Goal: Find specific page/section: Find specific page/section

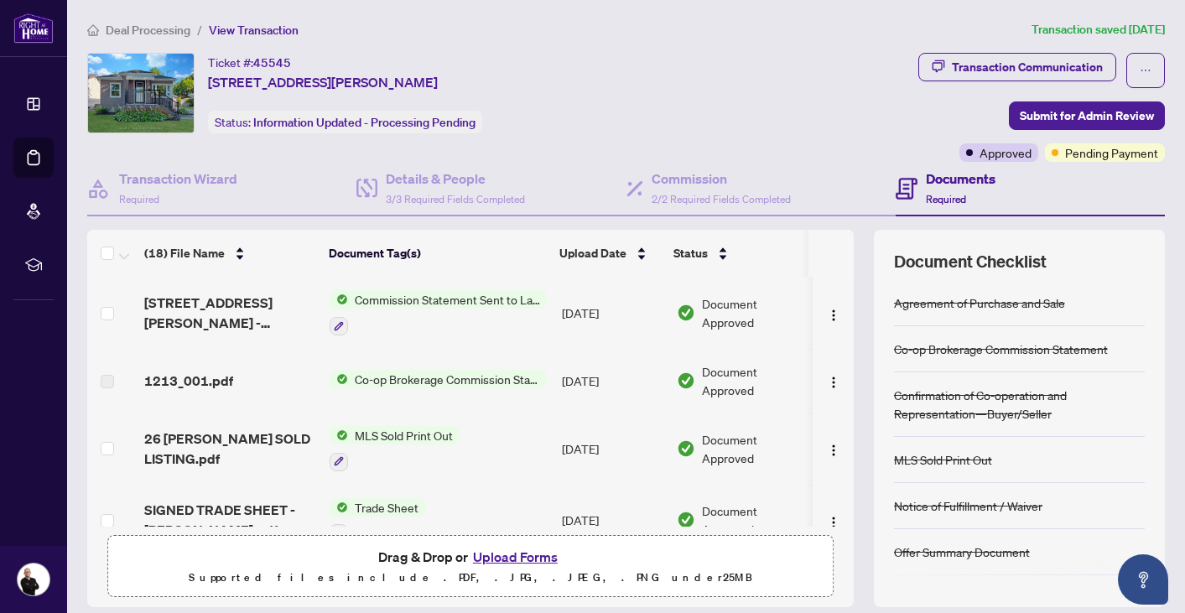
click at [179, 27] on span "Deal Processing" at bounding box center [148, 30] width 85 height 15
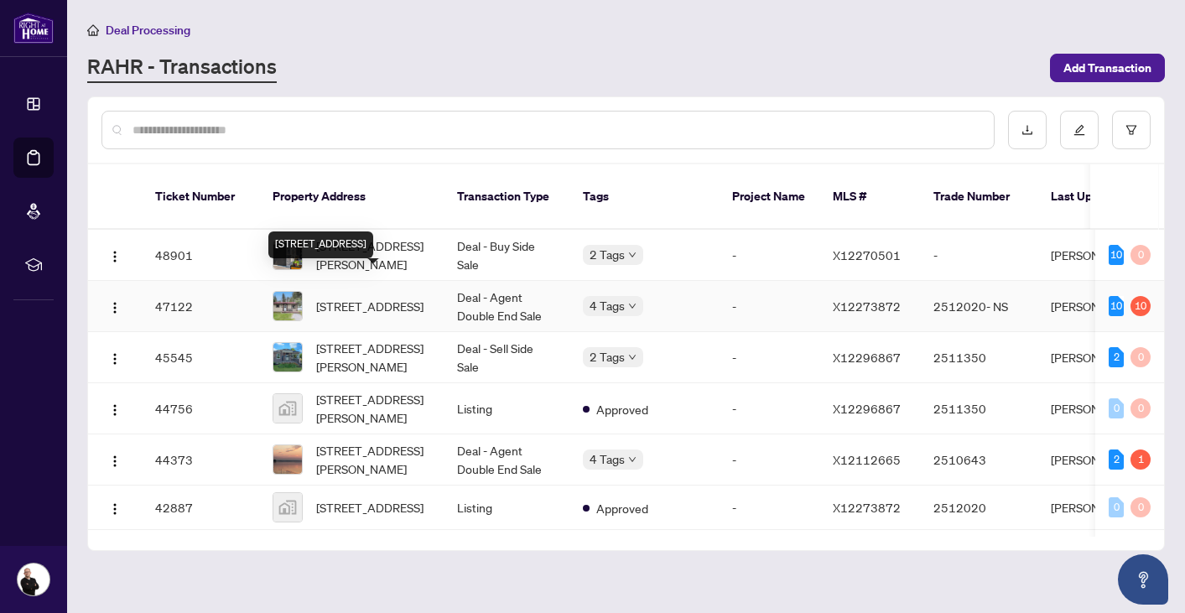
click at [341, 297] on span "58-58 Cottage Lane, Greater Napanee, Ontario K0K 2L0, Canada" at bounding box center [369, 306] width 107 height 18
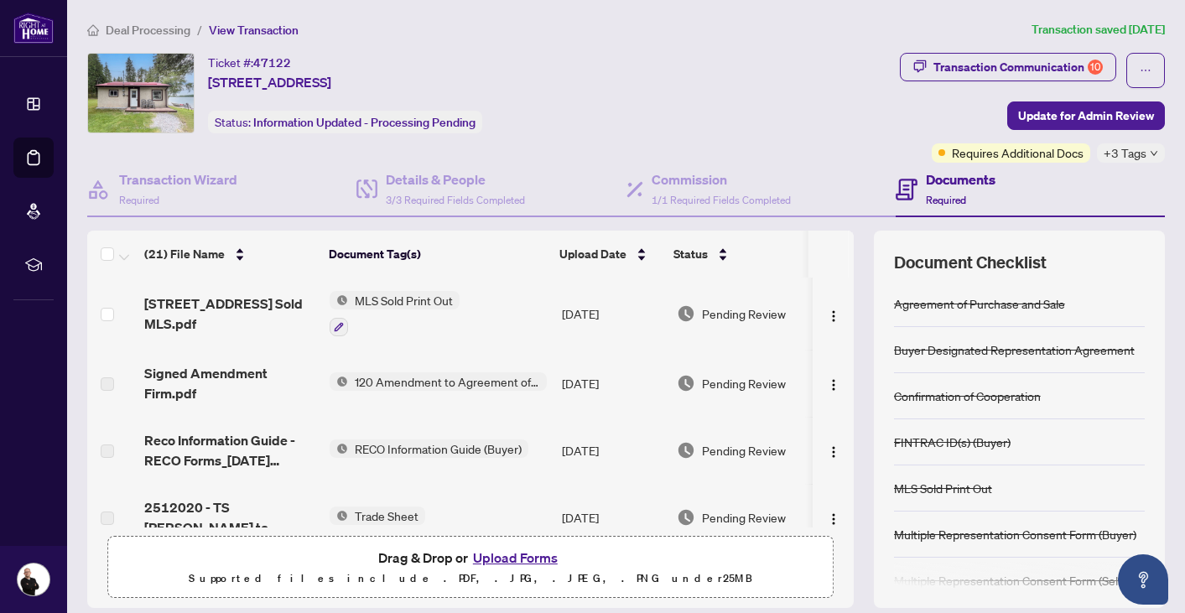
click at [162, 29] on span "Deal Processing" at bounding box center [148, 30] width 85 height 15
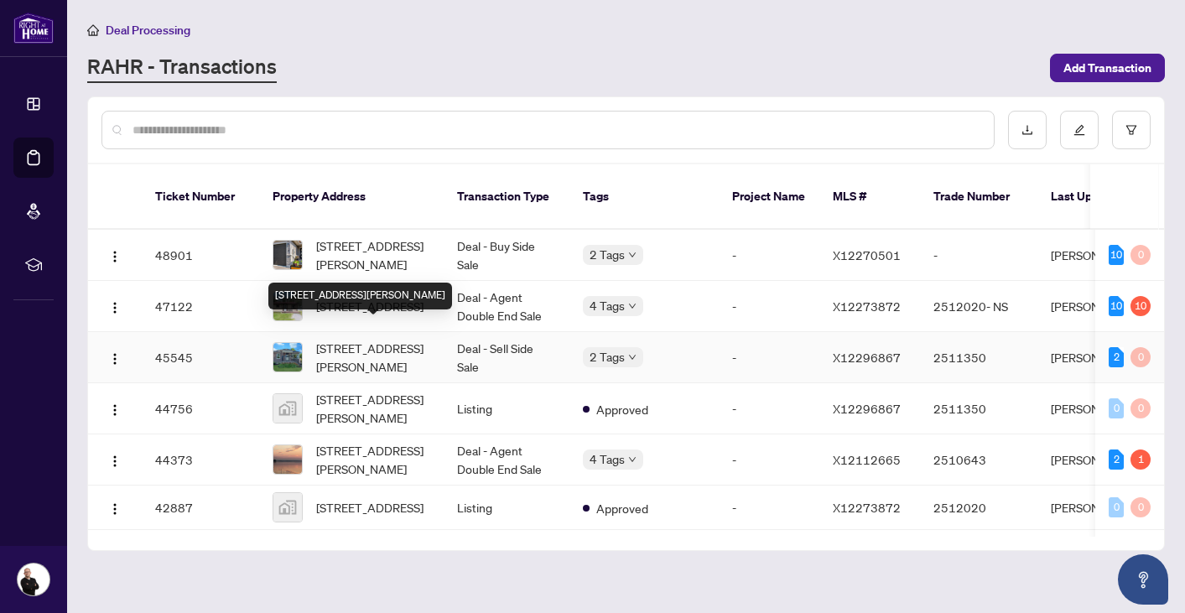
click at [325, 339] on span "[STREET_ADDRESS][PERSON_NAME]" at bounding box center [373, 357] width 114 height 37
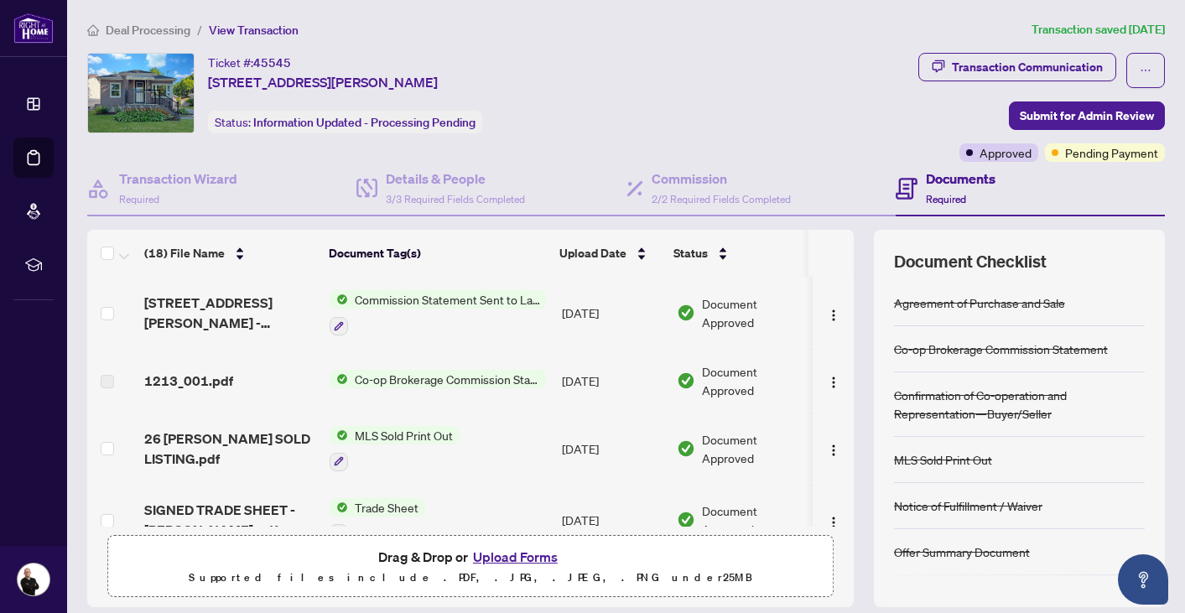
click at [637, 115] on div "Ticket #: 45545 26 Montgomery Blvd, Belleville, Ontario K8N 1H9, Canada Status:…" at bounding box center [499, 93] width 824 height 81
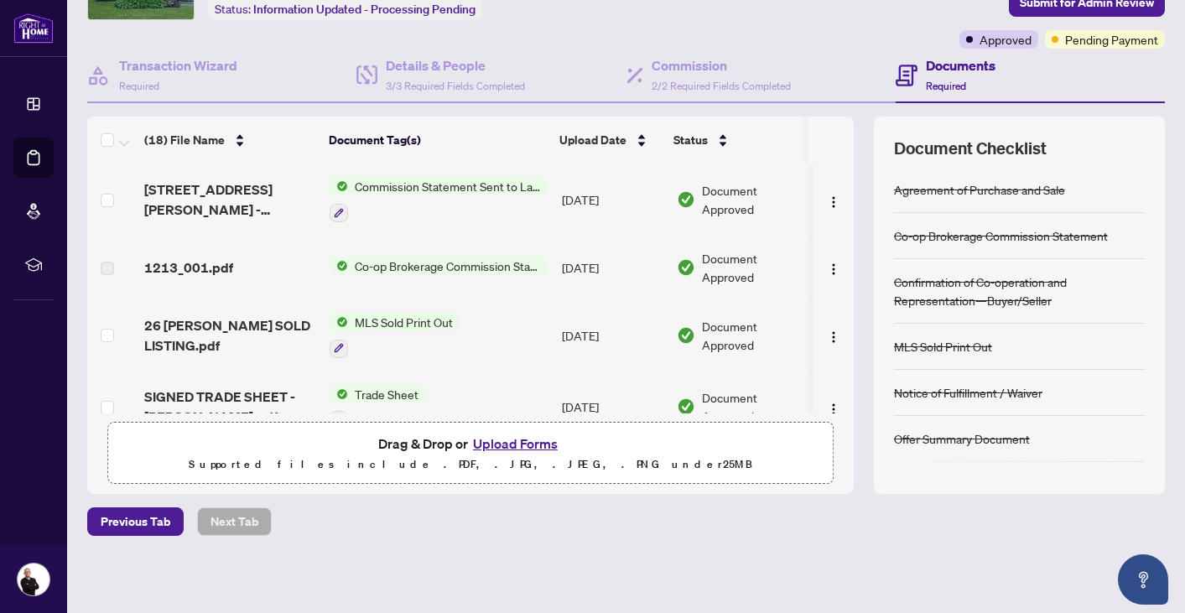
scroll to position [0, 1]
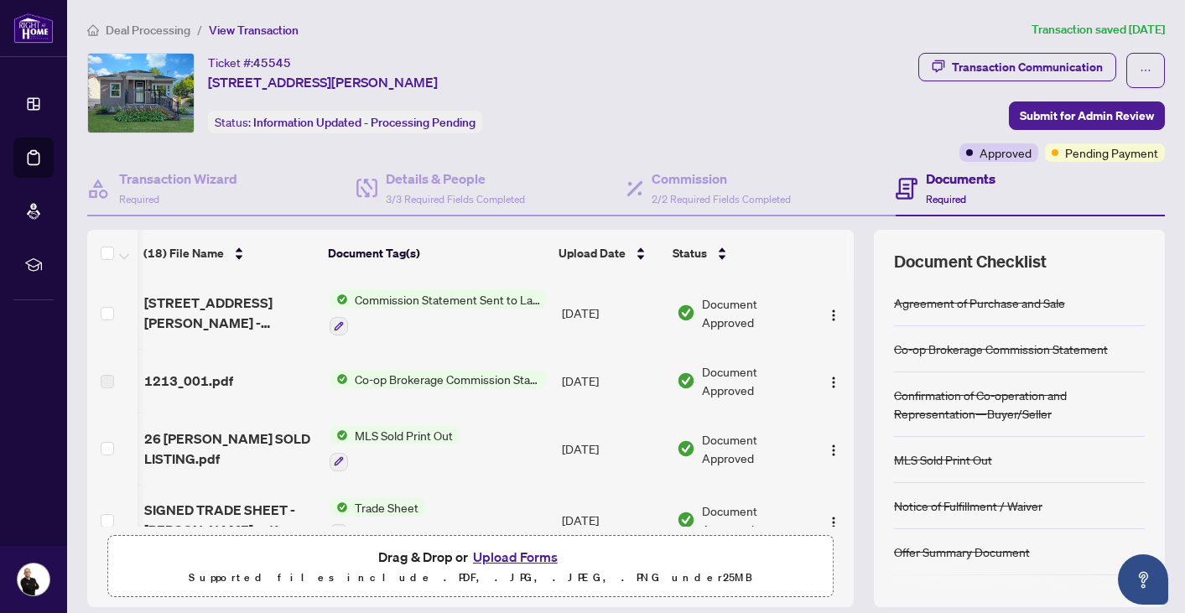
click at [622, 107] on div "Ticket #: 45545 26 Montgomery Blvd, Belleville, Ontario K8N 1H9, Canada Status:…" at bounding box center [499, 93] width 824 height 81
